Goal: Check status: Check status

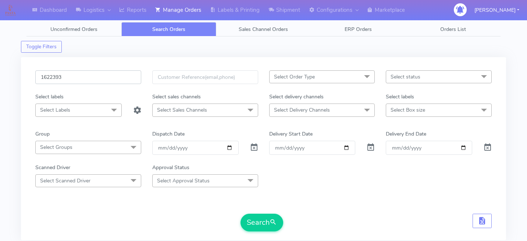
click at [104, 71] on input "1622393" at bounding box center [88, 77] width 106 height 14
paste input "1620879"
type input "1620879"
click at [256, 221] on button "Search" at bounding box center [262, 222] width 43 height 18
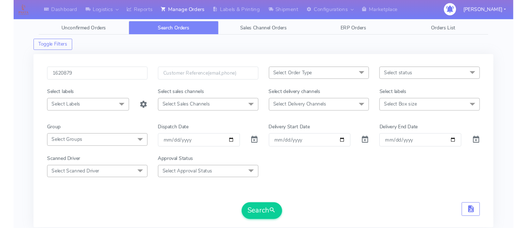
scroll to position [175, 0]
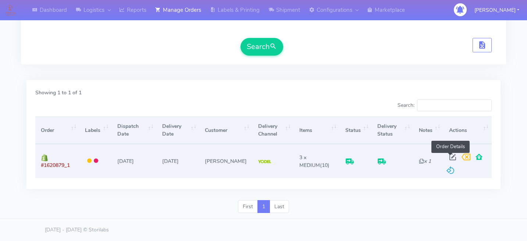
click at [449, 156] on span at bounding box center [452, 158] width 13 height 7
select select "5"
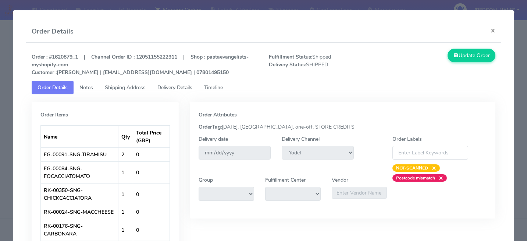
click at [185, 83] on link "Delivery Details" at bounding box center [175, 88] width 47 height 14
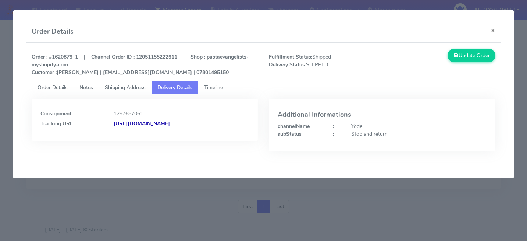
click at [218, 84] on span "Timeline" at bounding box center [213, 87] width 19 height 7
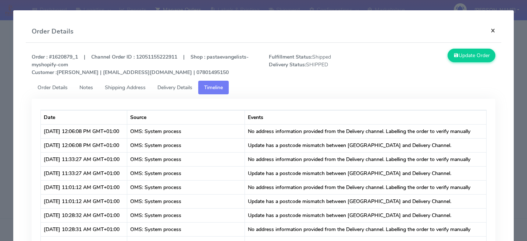
click at [493, 25] on button "×" at bounding box center [493, 30] width 17 height 19
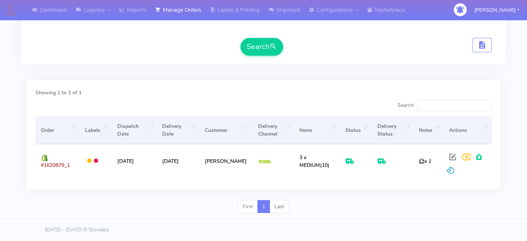
click at [516, 90] on div "Dashboard Logistics London Logistics Reports Manage Orders Labels & Printing Sh…" at bounding box center [263, 28] width 527 height 381
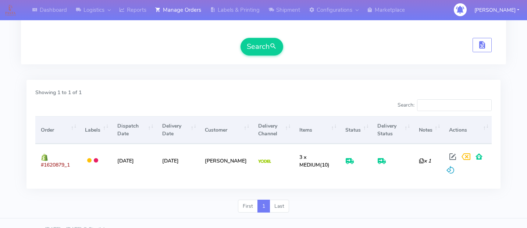
scroll to position [0, 0]
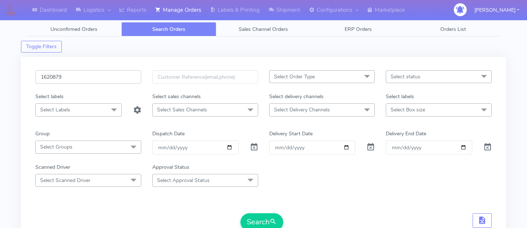
click at [107, 81] on input "1620879" at bounding box center [88, 77] width 106 height 14
paste input "1621472"
type input "1621472"
click at [255, 222] on button "Search" at bounding box center [262, 222] width 43 height 18
click at [304, 208] on form "1621472 Select Order Type Select All MEALS ATAVI One Off Pasta Club Gift Kit Ev…" at bounding box center [263, 150] width 456 height 161
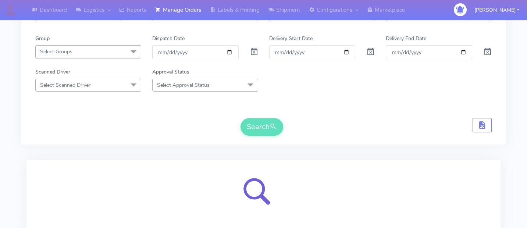
scroll to position [101, 0]
